Goal: Information Seeking & Learning: Learn about a topic

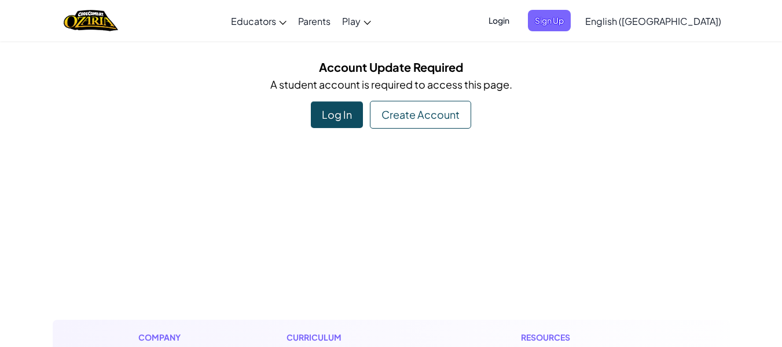
click at [345, 113] on div "Log In" at bounding box center [337, 114] width 52 height 27
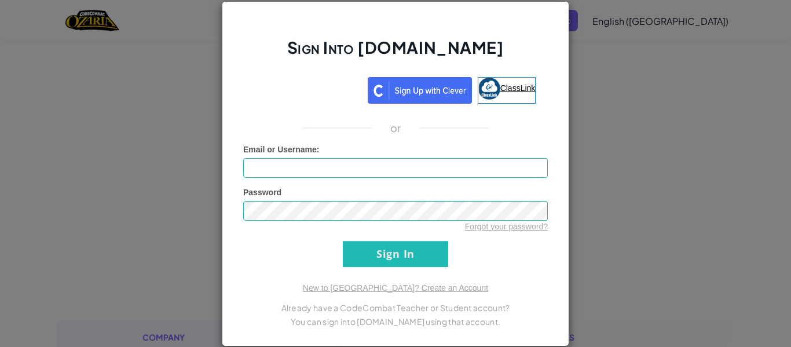
click at [504, 82] on link "ClassLink" at bounding box center [507, 90] width 58 height 27
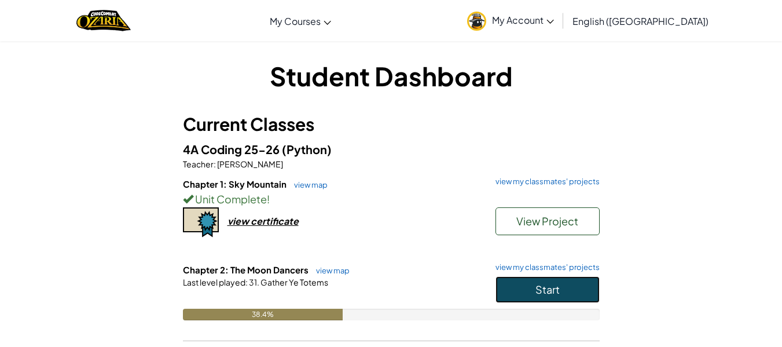
click at [542, 287] on span "Start" at bounding box center [548, 289] width 24 height 13
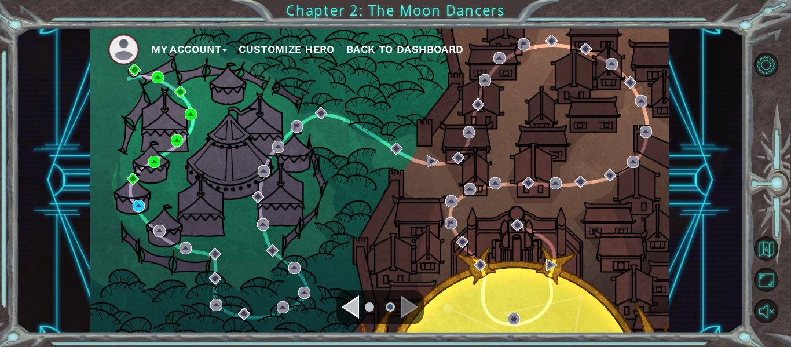
drag, startPoint x: 475, startPoint y: 243, endPoint x: 197, endPoint y: 100, distance: 312.8
click at [197, 98] on div "My Account Customize Hero Back to Dashboard" at bounding box center [379, 180] width 578 height 305
click at [765, 315] on button "Unmute" at bounding box center [766, 311] width 24 height 24
click at [767, 309] on button "Mute" at bounding box center [766, 311] width 24 height 24
click at [149, 196] on div "My Account Customize Hero Back to Dashboard" at bounding box center [379, 180] width 578 height 305
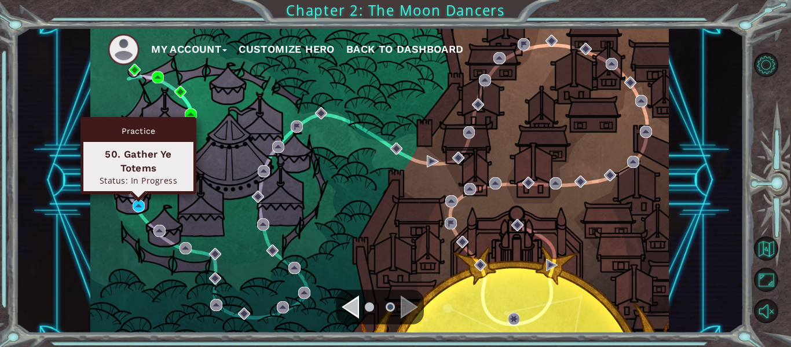
click at [138, 194] on div "Practice 50. Gather Ye Totems Status: In Progress" at bounding box center [138, 155] width 116 height 77
click at [137, 207] on img at bounding box center [139, 206] width 12 height 12
